Goal: Book appointment/travel/reservation

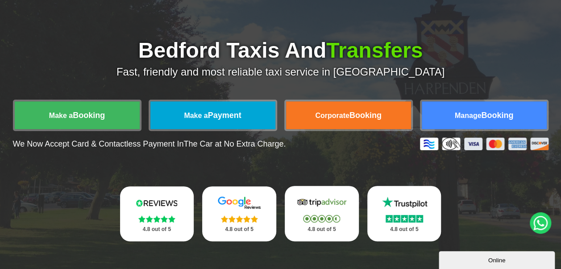
scroll to position [89, 0]
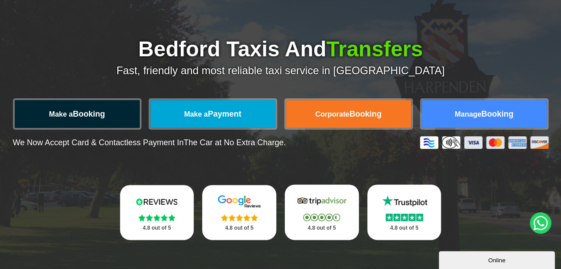
click at [107, 118] on link "Make a Booking" at bounding box center [77, 114] width 125 height 28
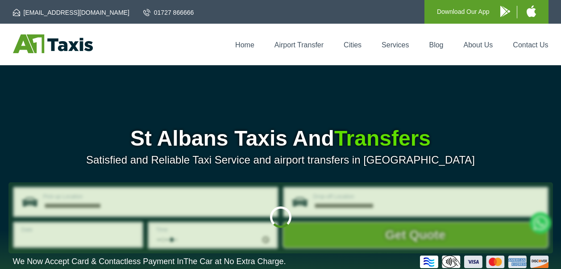
type input "**********"
